Goal: Task Accomplishment & Management: Manage account settings

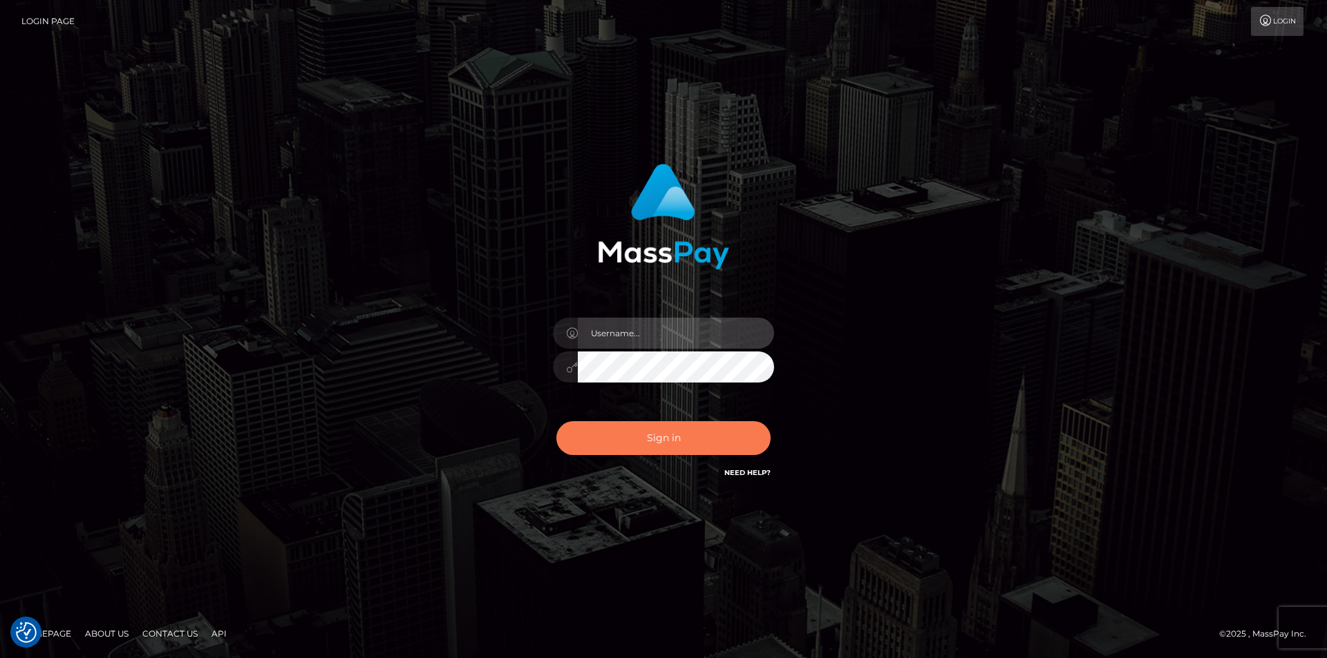
type input "dszikszai"
click at [683, 448] on button "Sign in" at bounding box center [663, 438] width 214 height 34
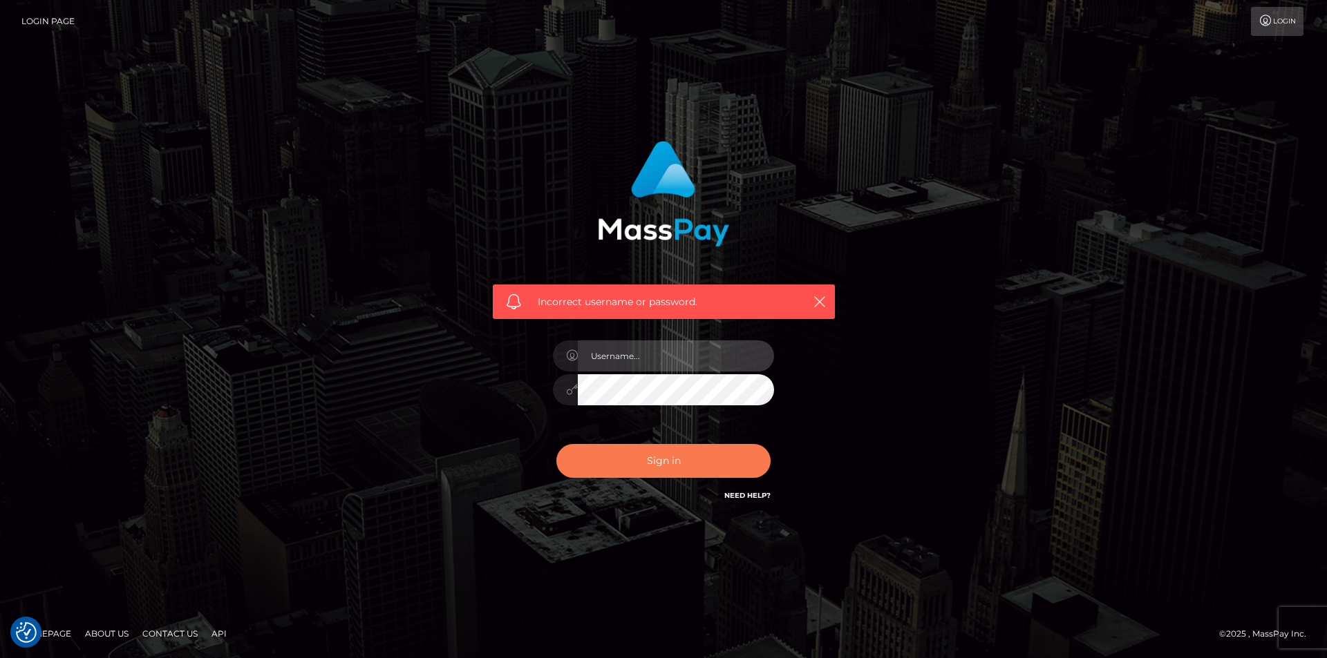
type input "dszikszai"
click at [646, 471] on button "Sign in" at bounding box center [663, 461] width 214 height 34
type input "dszikszai"
click at [697, 464] on button "Sign in" at bounding box center [663, 461] width 214 height 34
type input "dszikszai"
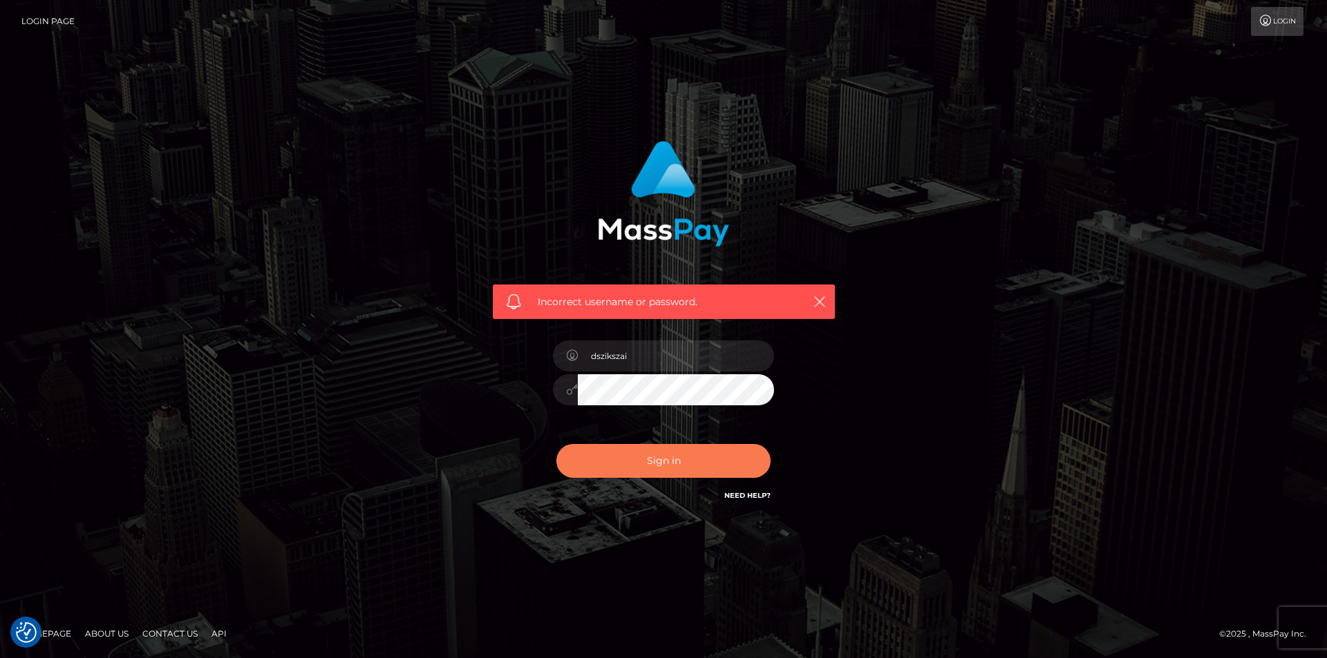
click at [628, 456] on button "Sign in" at bounding box center [663, 461] width 214 height 34
type input "dszikszai"
click at [609, 462] on button "Sign in" at bounding box center [663, 461] width 214 height 34
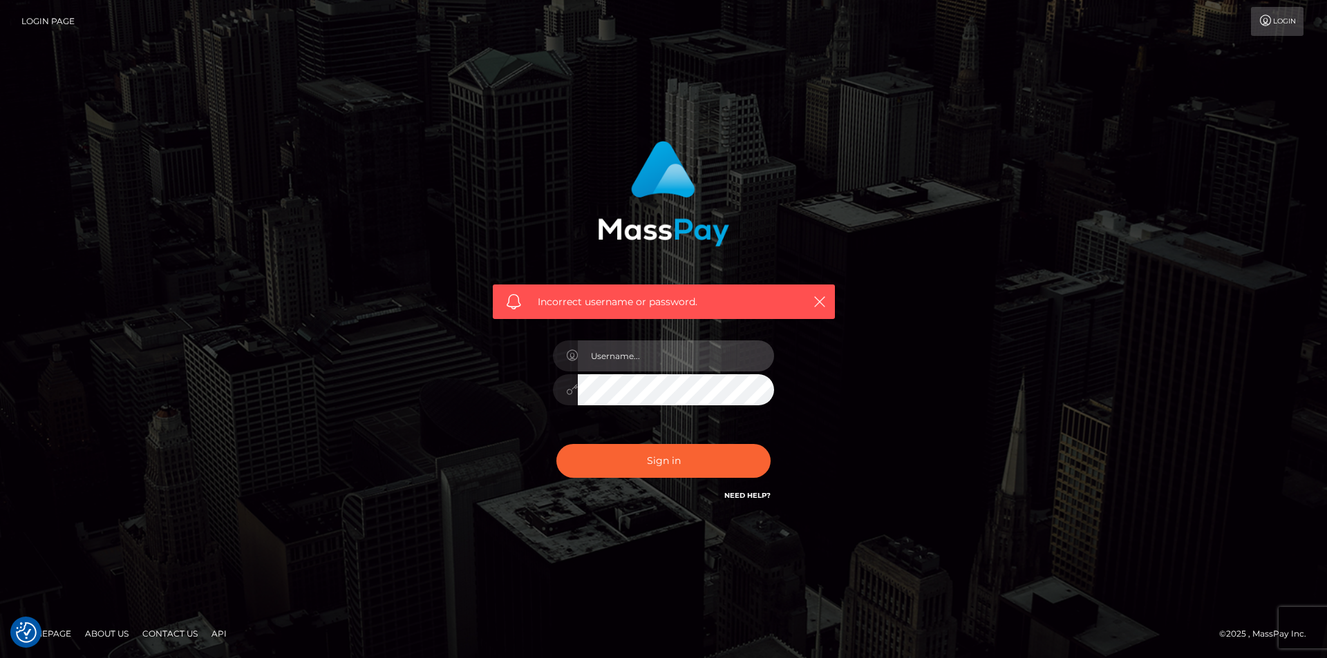
type input "dszikszai"
click at [680, 365] on input "dszikszai" at bounding box center [676, 356] width 196 height 31
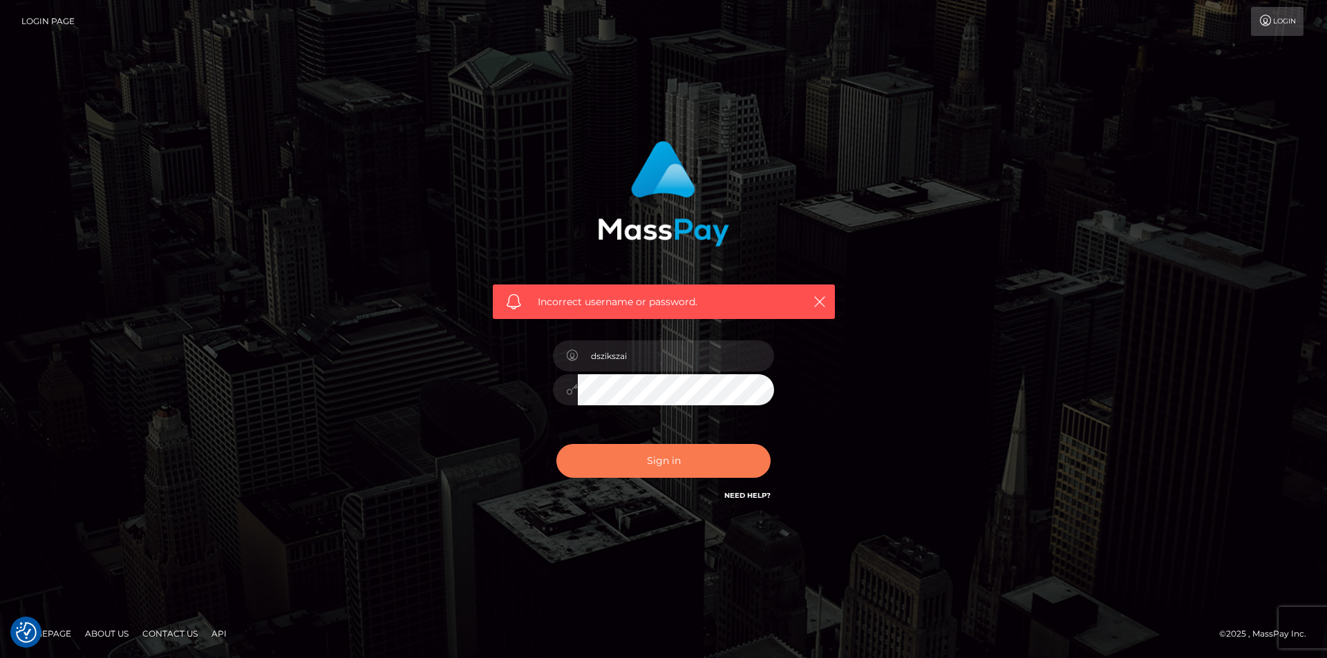
click at [690, 456] on button "Sign in" at bounding box center [663, 461] width 214 height 34
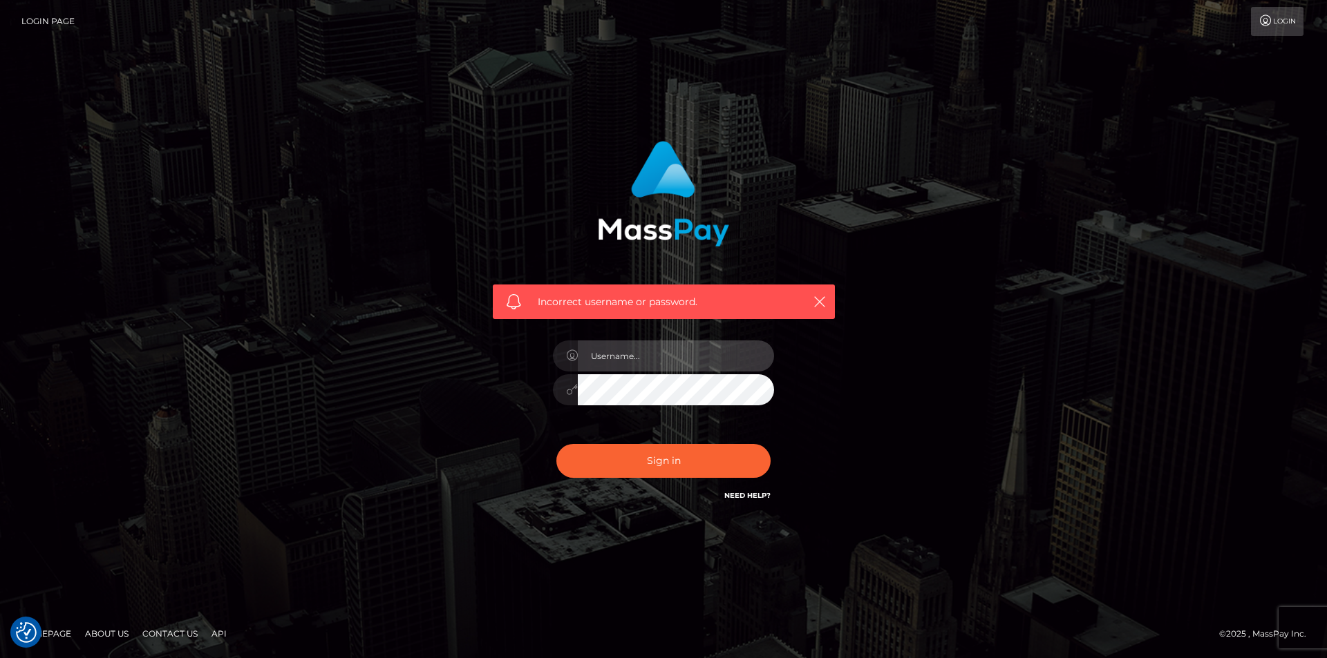
type input "dszikszai"
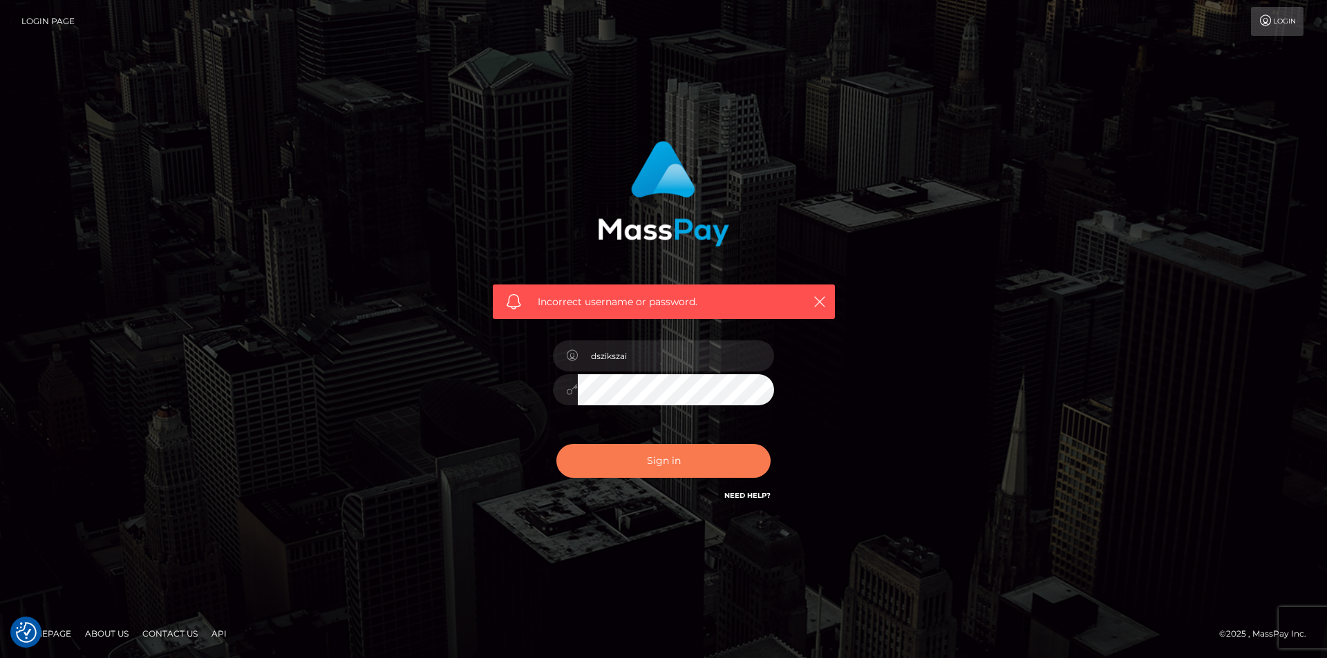
click at [690, 449] on button "Sign in" at bounding box center [663, 461] width 214 height 34
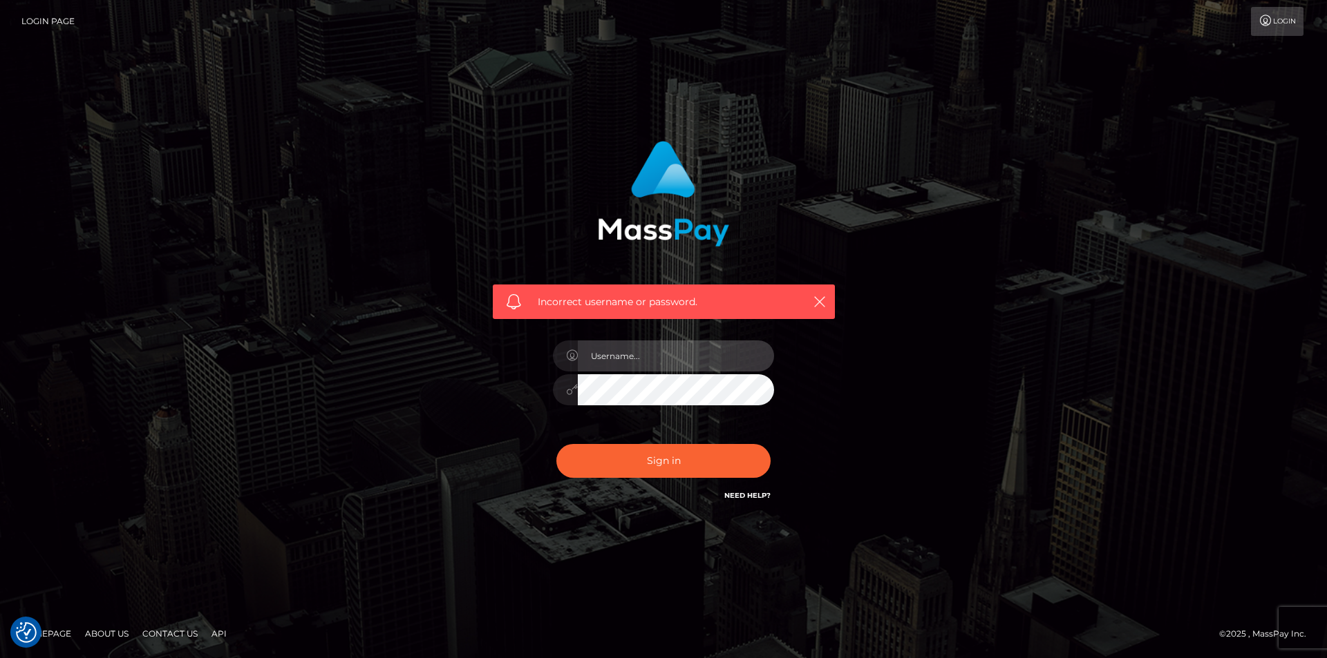
type input "dszikszai"
click at [152, 273] on div "Incorrect username or password. dszikszai" at bounding box center [663, 329] width 1327 height 605
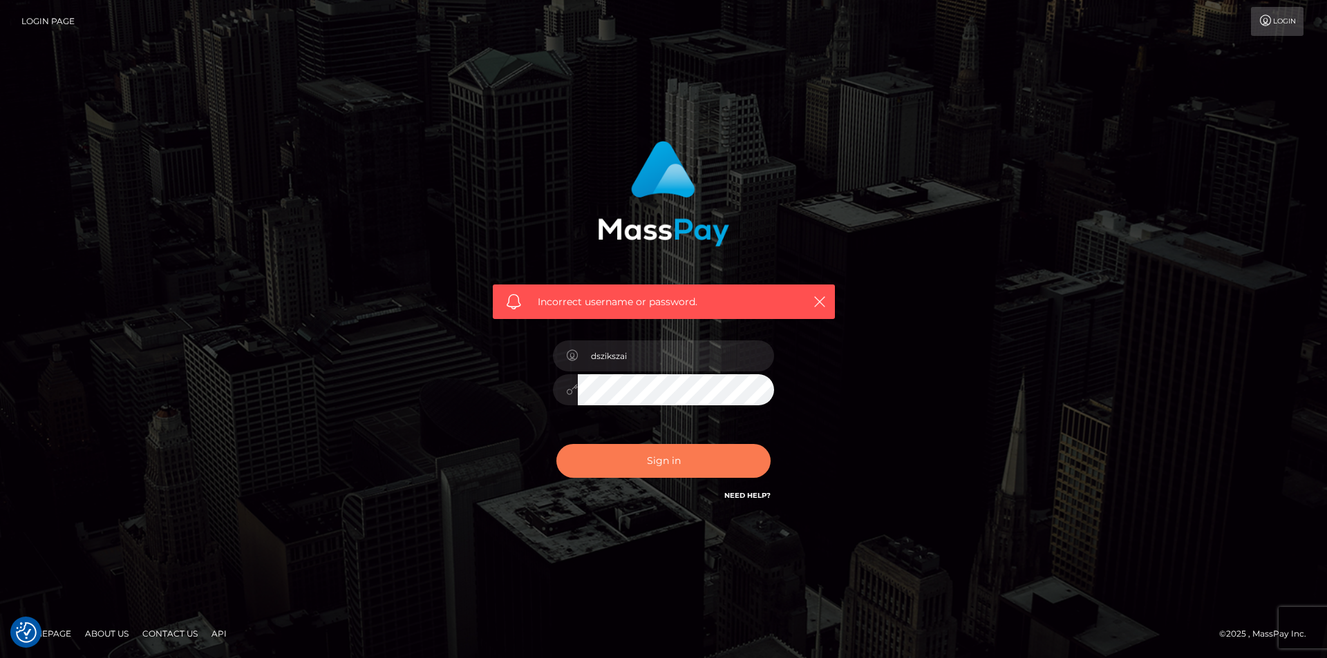
click at [681, 450] on button "Sign in" at bounding box center [663, 461] width 214 height 34
type input "dszikszai"
click at [681, 457] on button "Sign in" at bounding box center [663, 461] width 214 height 34
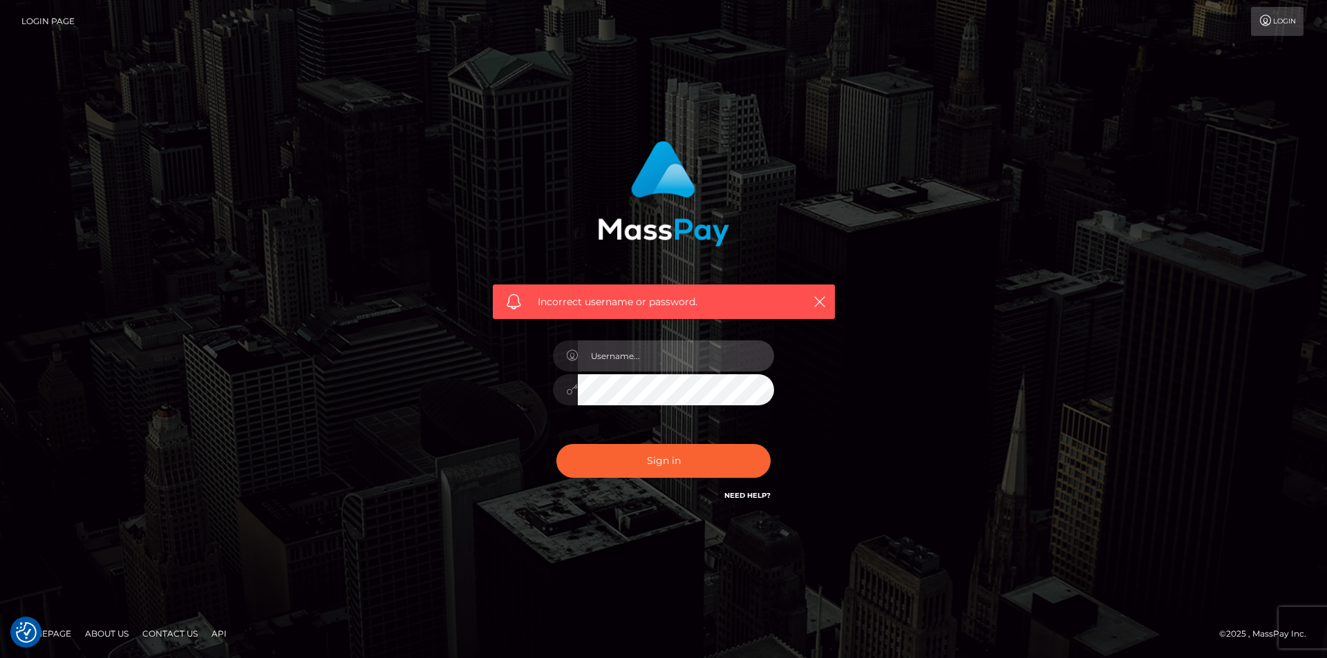
type input "dszikszai"
drag, startPoint x: 1267, startPoint y: 295, endPoint x: 1276, endPoint y: 294, distance: 9.7
click at [1267, 296] on div "Incorrect username or password. dszikszai" at bounding box center [663, 329] width 1327 height 605
click at [667, 361] on input "dszikszai" at bounding box center [676, 356] width 196 height 31
click at [556, 444] on button "Sign in" at bounding box center [663, 461] width 214 height 34
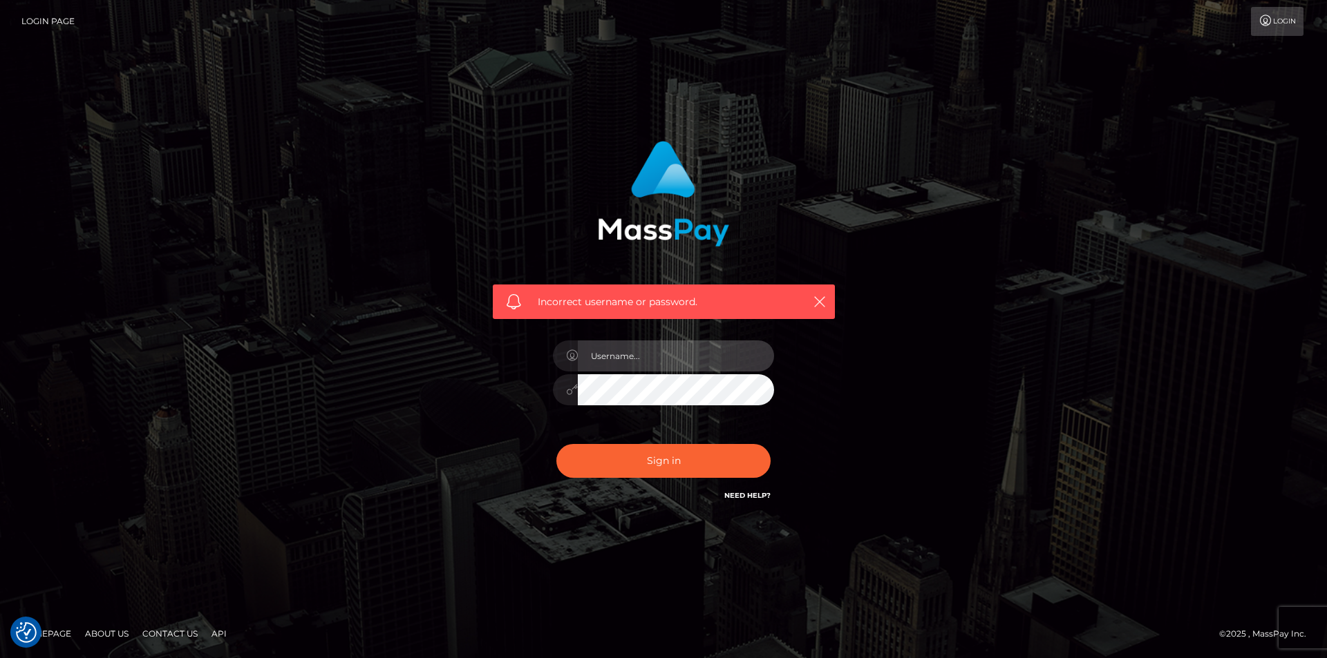
type input "dszikszai"
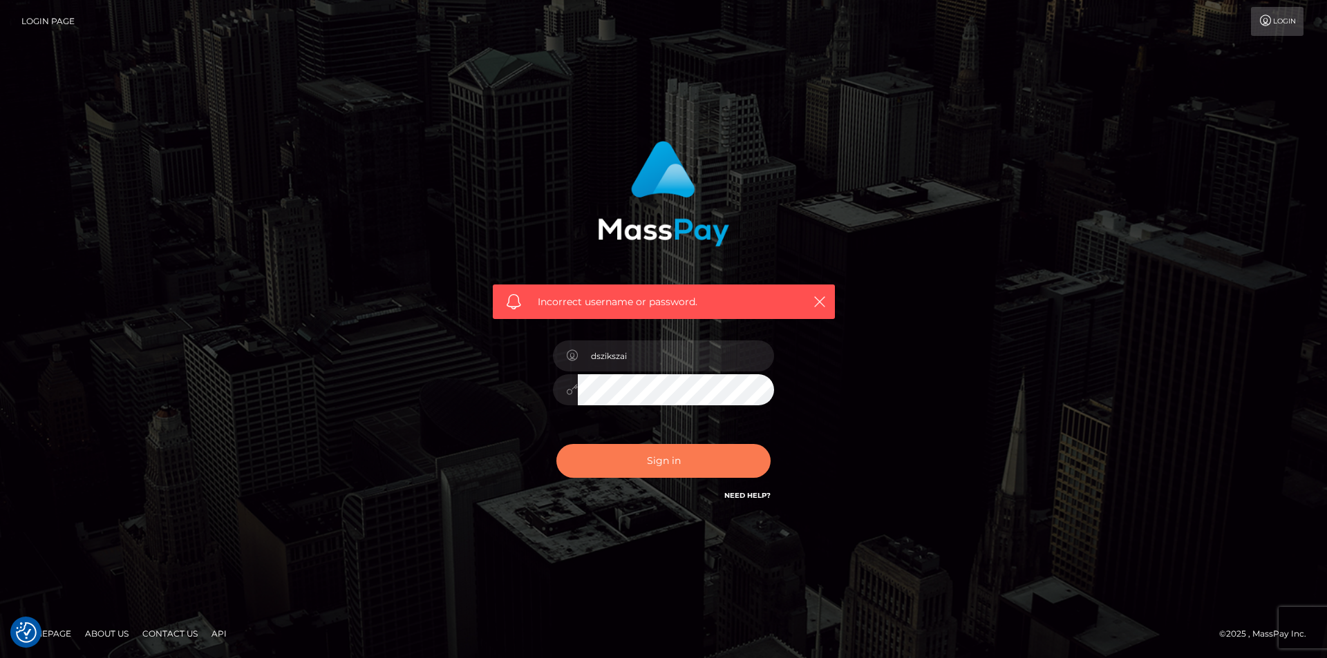
click at [708, 471] on button "Sign in" at bounding box center [663, 461] width 214 height 34
type input "dszikszai"
click at [703, 464] on button "Sign in" at bounding box center [663, 461] width 214 height 34
type input "dszikszai"
click at [627, 452] on button "Sign in" at bounding box center [663, 461] width 214 height 34
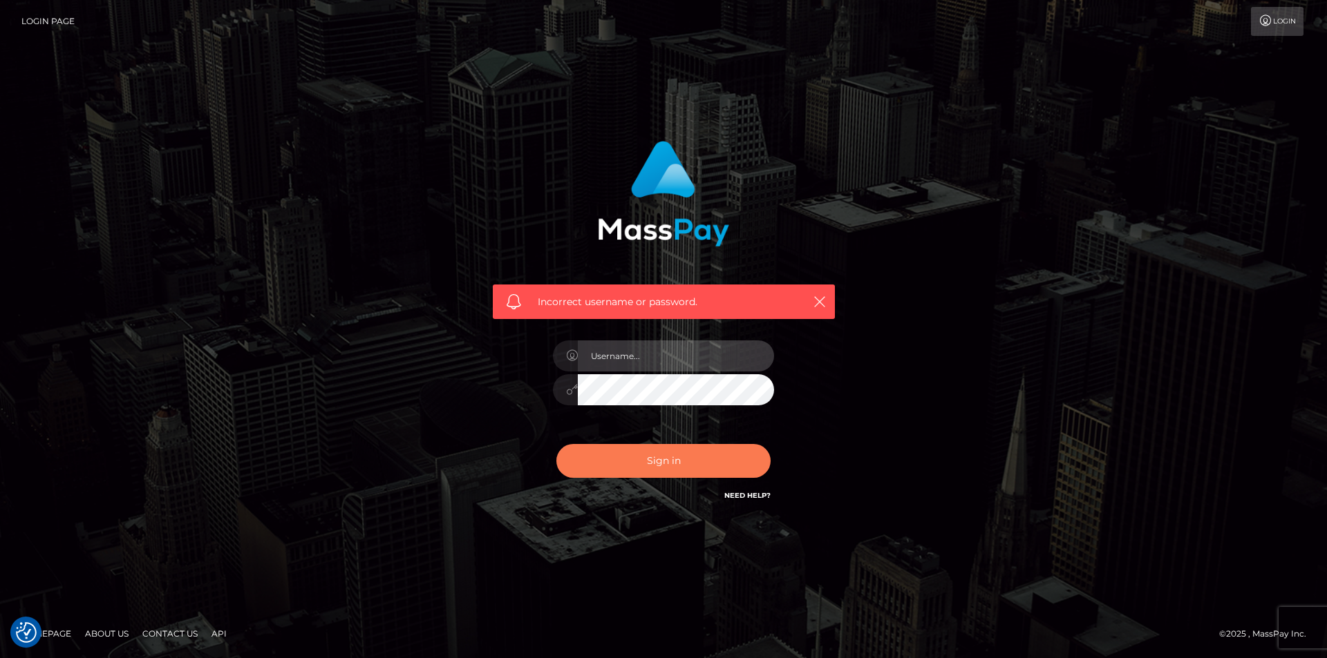
type input "dszikszai"
click at [647, 471] on button "Sign in" at bounding box center [663, 461] width 214 height 34
type input "dszikszai"
click at [657, 468] on button "Sign in" at bounding box center [663, 461] width 214 height 34
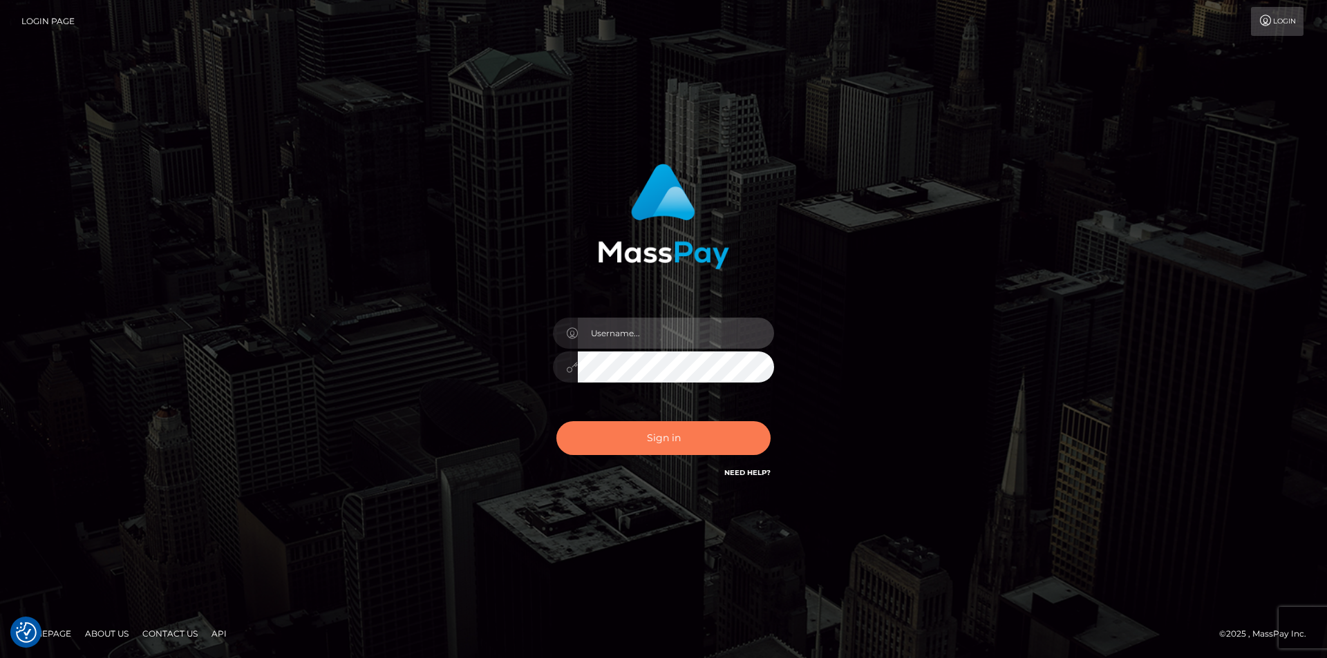
type input "dszikszai"
click at [679, 437] on button "Sign in" at bounding box center [663, 438] width 214 height 34
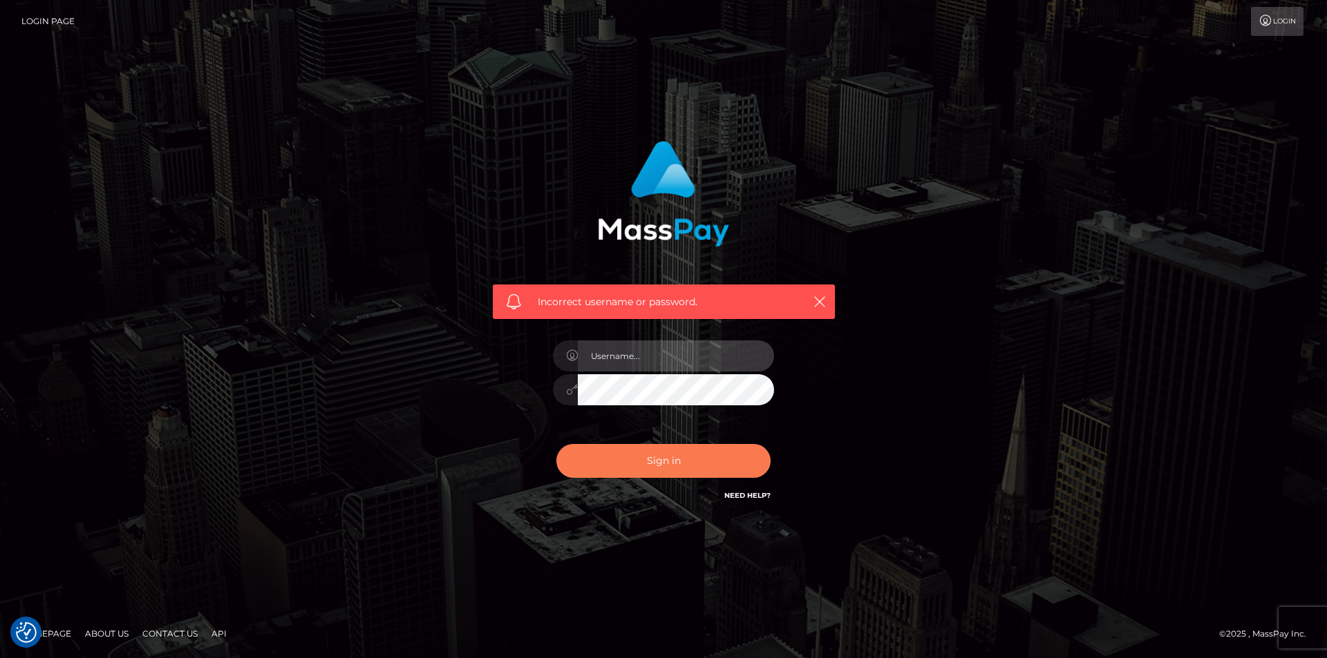
type input "dszikszai"
click at [690, 457] on button "Sign in" at bounding box center [663, 461] width 214 height 34
type input "dszikszai"
click at [658, 462] on button "Sign in" at bounding box center [663, 461] width 214 height 34
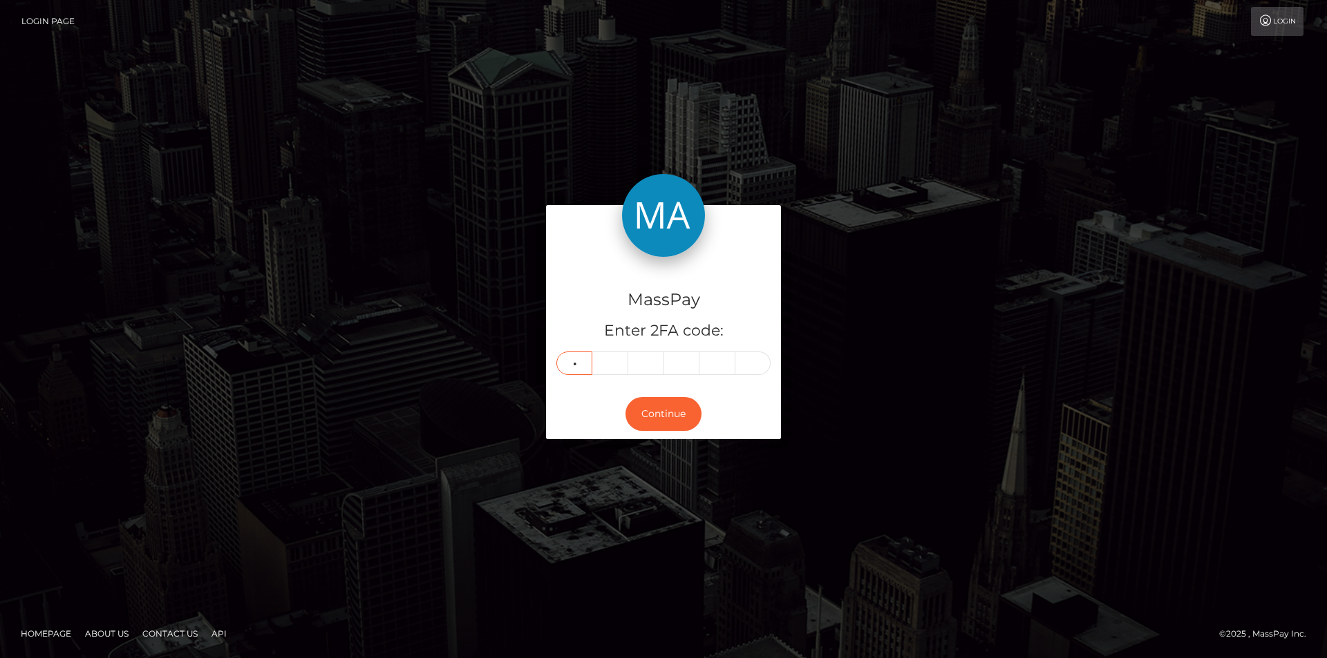
type input "4"
type input "6"
type input "0"
type input "3"
type input "5"
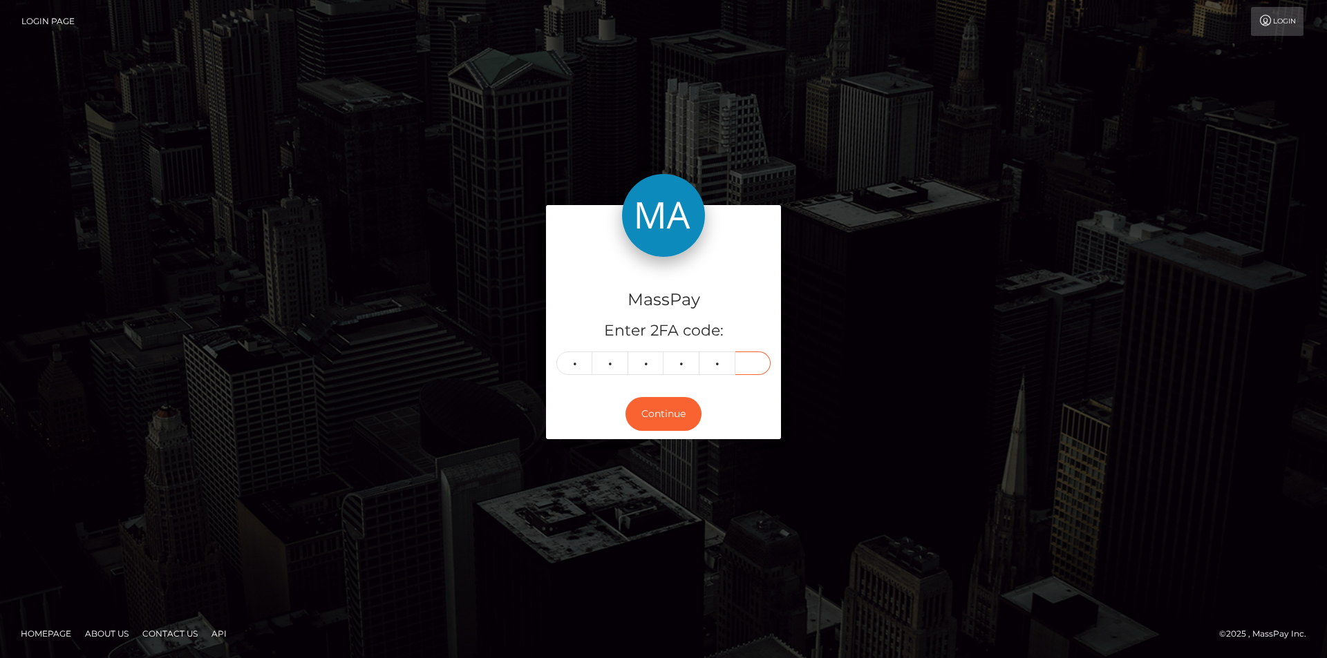
type input "2"
